Goal: Information Seeking & Learning: Learn about a topic

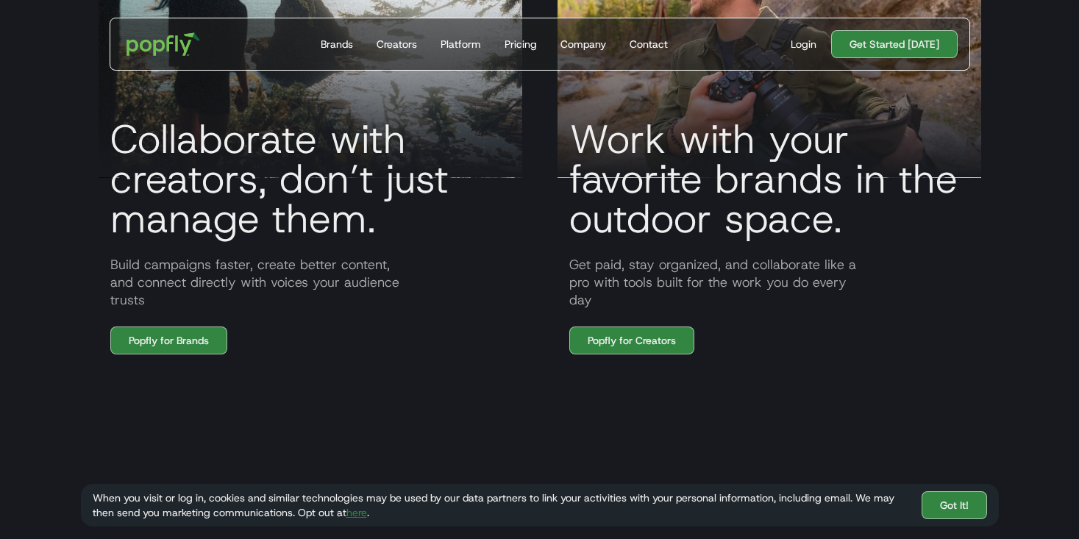
scroll to position [1207, 0]
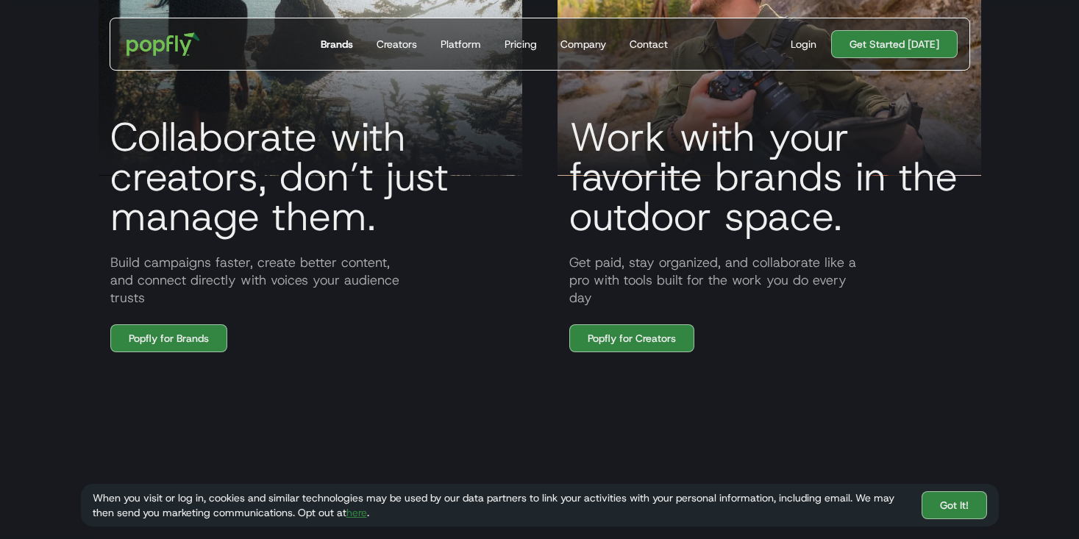
click at [341, 42] on div "Brands" at bounding box center [337, 44] width 32 height 15
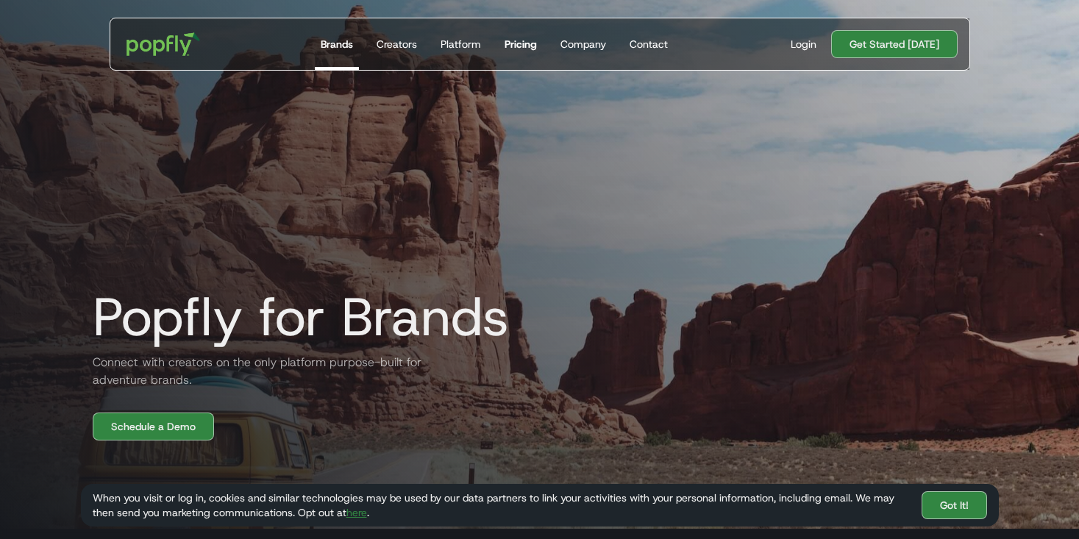
click at [521, 41] on div "Pricing" at bounding box center [521, 44] width 32 height 15
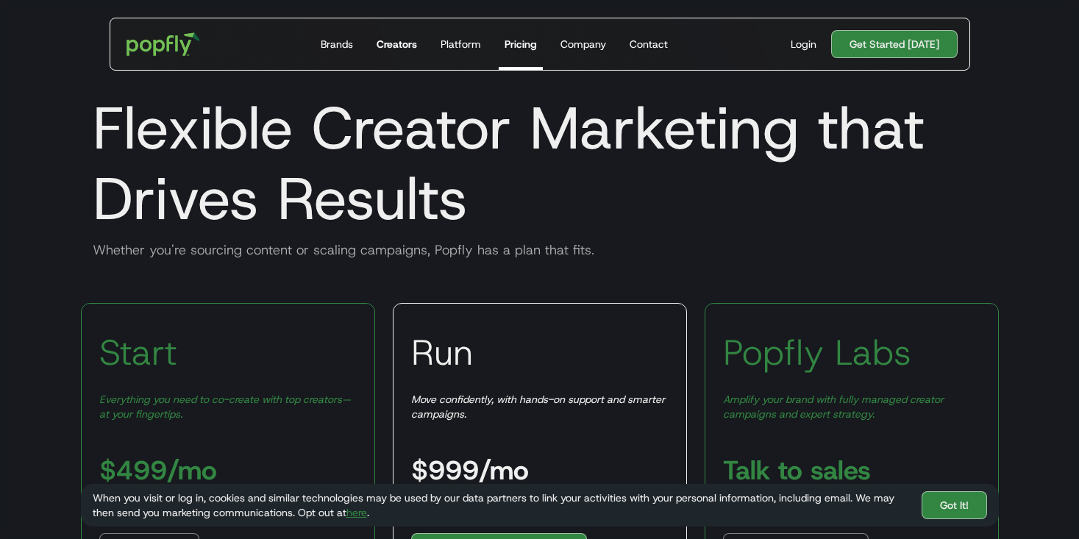
click at [410, 44] on div "Creators" at bounding box center [397, 44] width 40 height 15
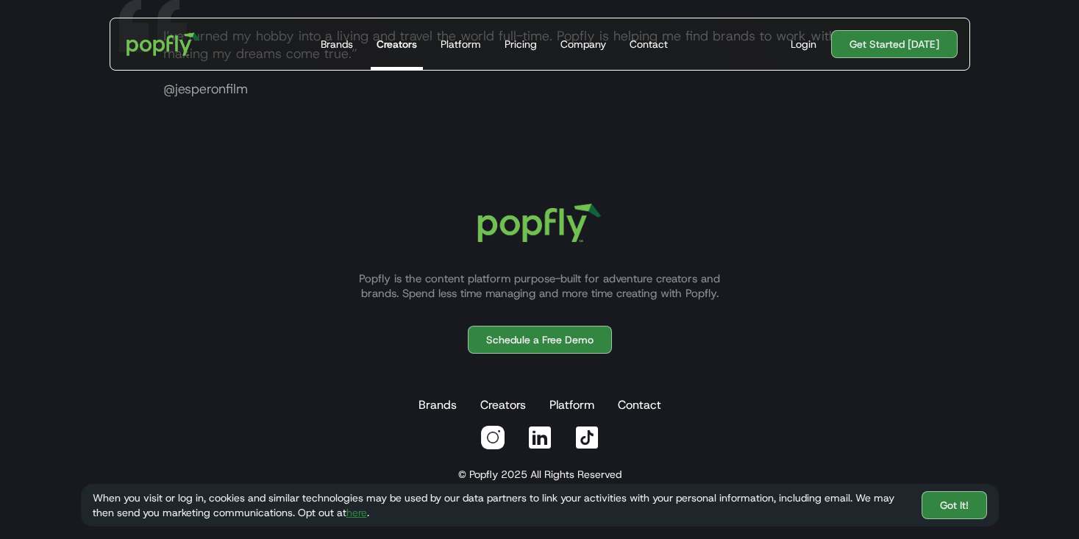
scroll to position [2926, 0]
